Goal: Find specific page/section: Find specific page/section

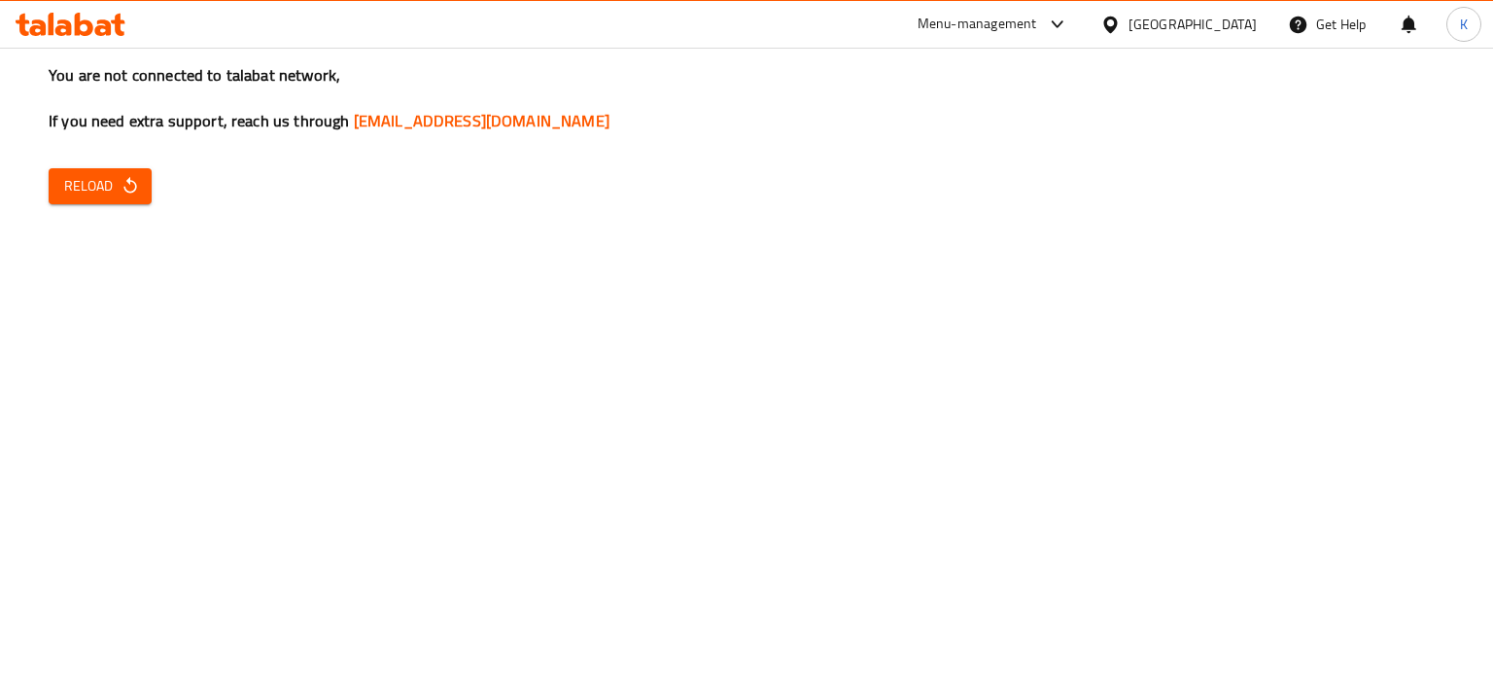
click at [1037, 29] on div "Menu-management" at bounding box center [978, 24] width 120 height 23
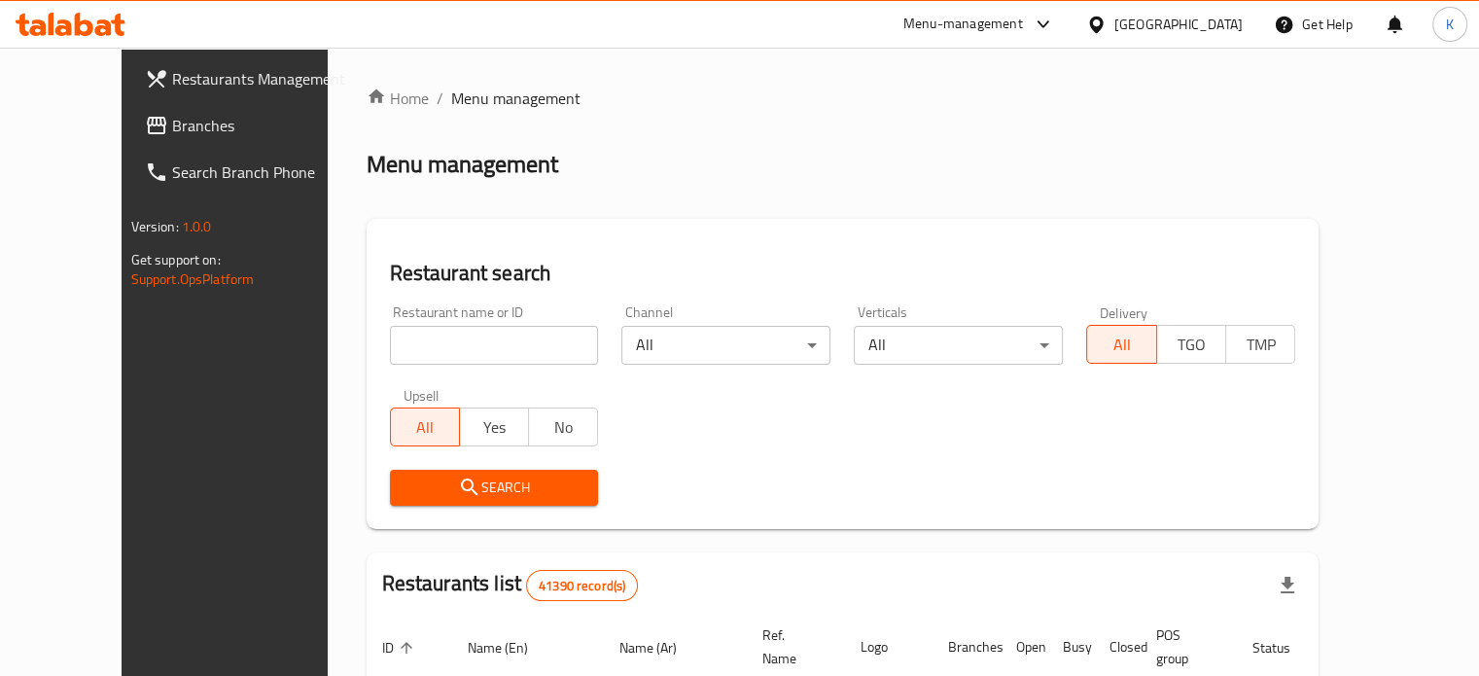
click at [1023, 20] on div "Menu-management" at bounding box center [963, 24] width 120 height 23
click at [967, 135] on div "Agent Campaigns Center" at bounding box center [947, 130] width 147 height 21
